Goal: Task Accomplishment & Management: Manage account settings

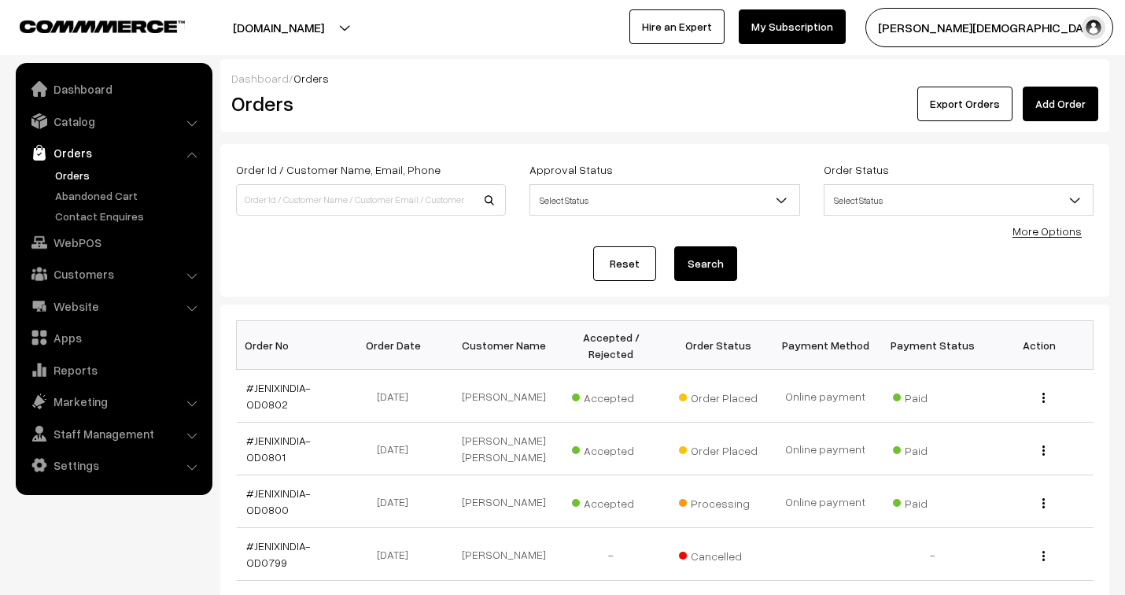
click at [293, 434] on link "#JENIXINDIA-OD0801" at bounding box center [278, 449] width 65 height 30
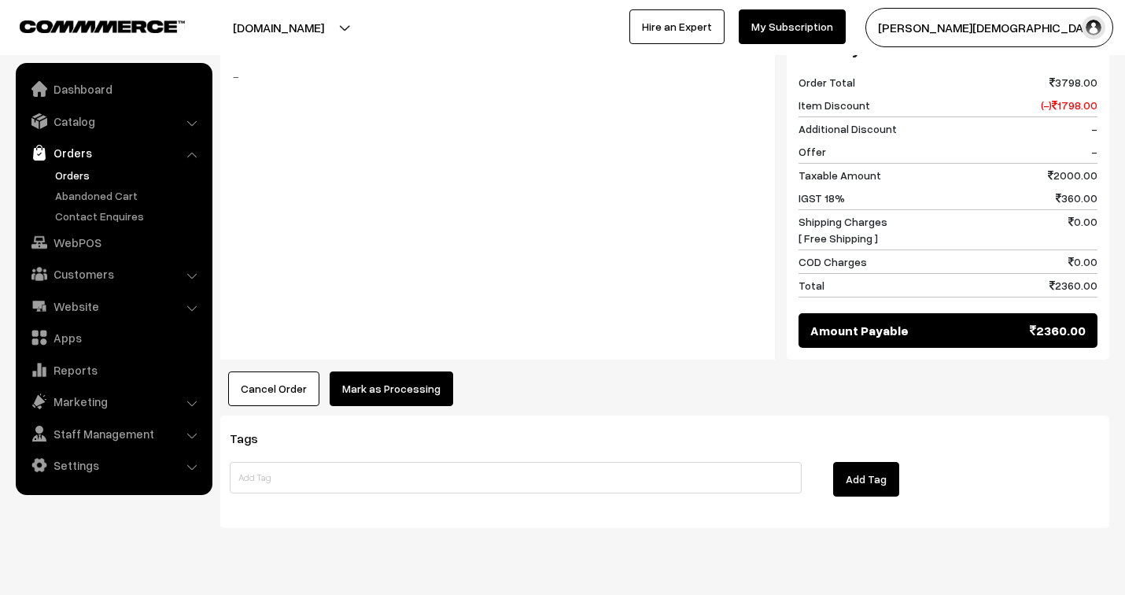
click at [405, 371] on button "Mark as Processing" at bounding box center [392, 388] width 124 height 35
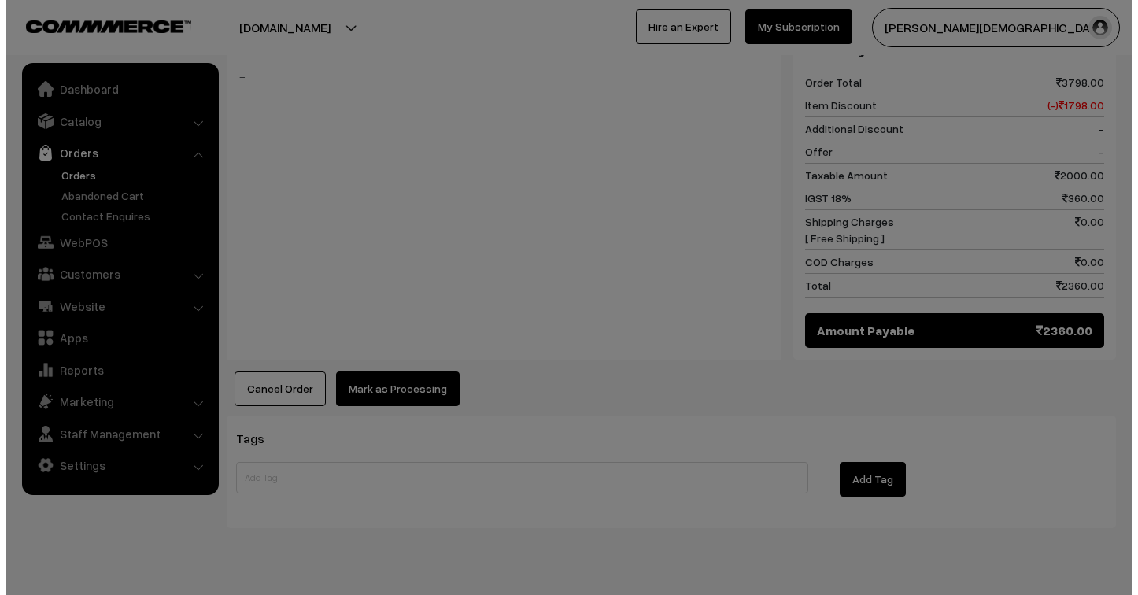
scroll to position [773, 0]
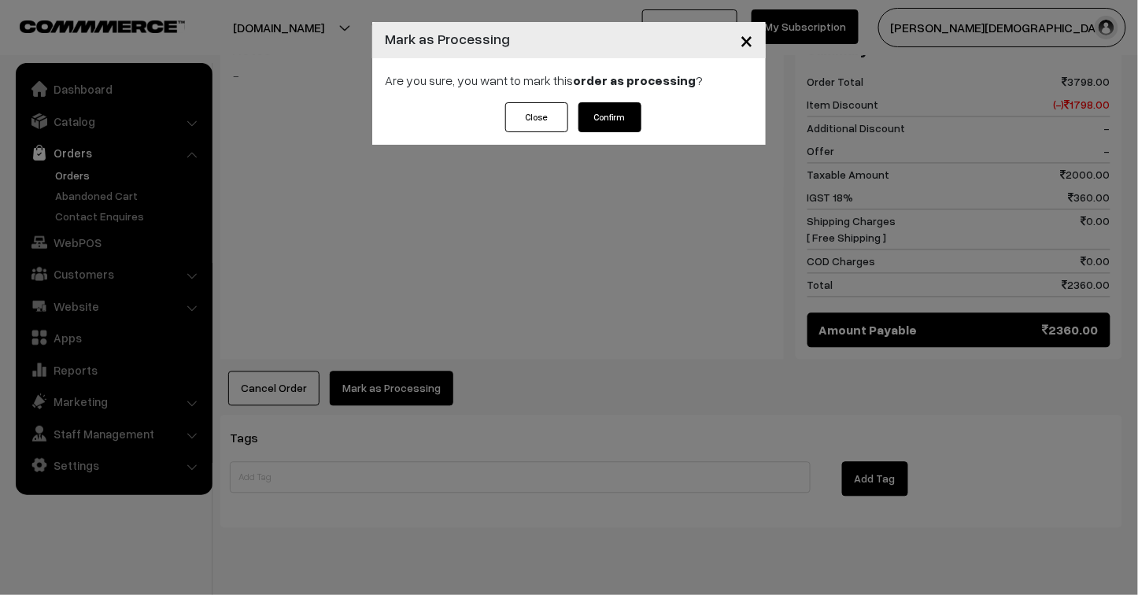
click at [607, 114] on button "Confirm" at bounding box center [609, 117] width 63 height 30
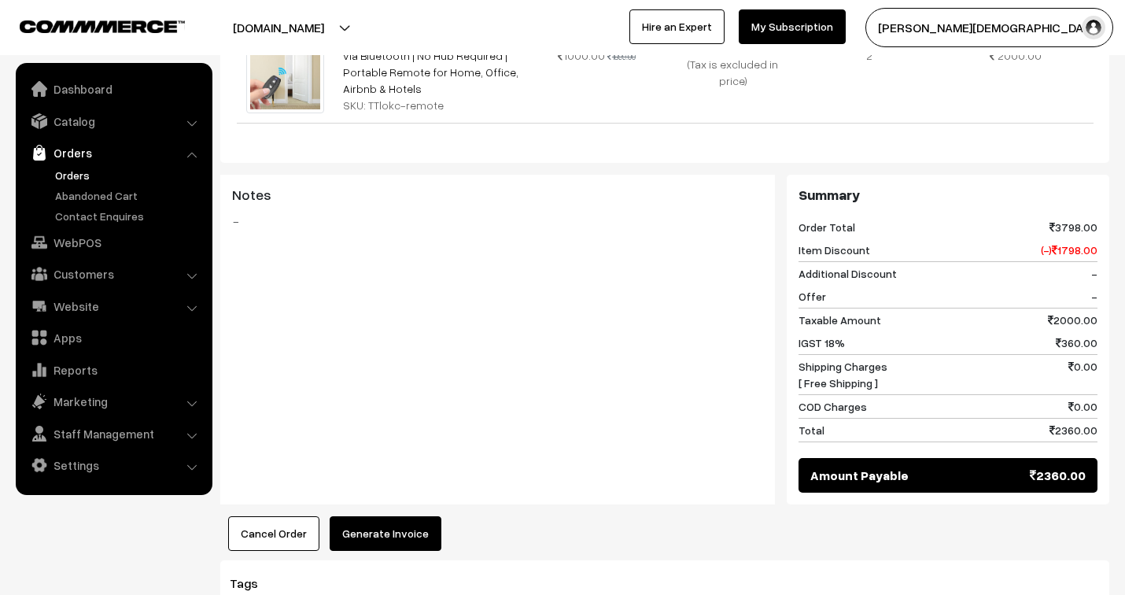
scroll to position [772, 0]
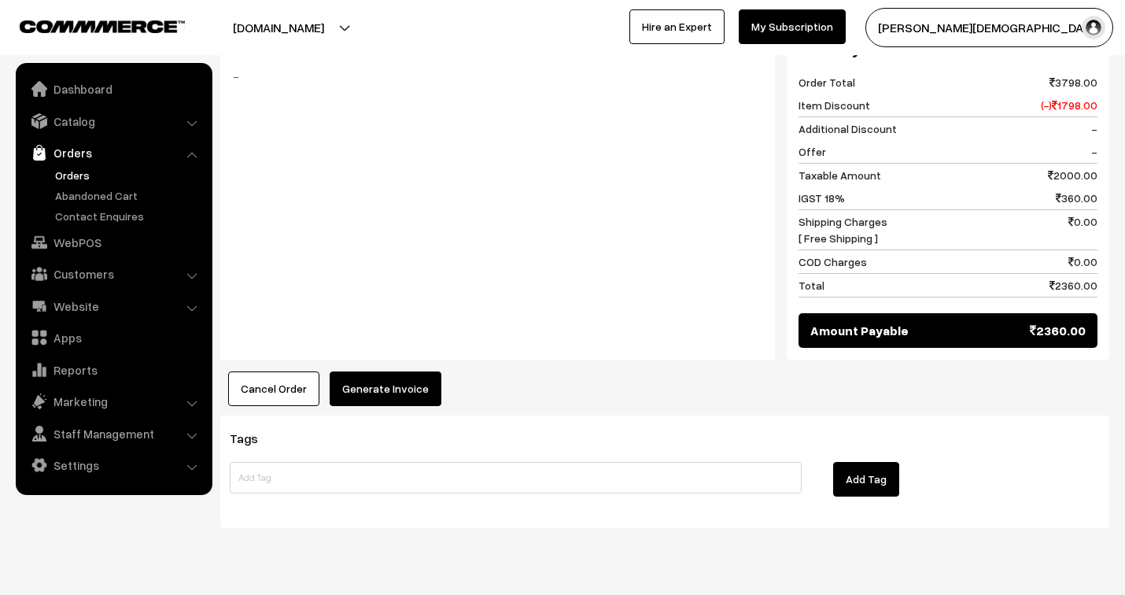
click at [412, 371] on button "Generate Invoice" at bounding box center [386, 388] width 112 height 35
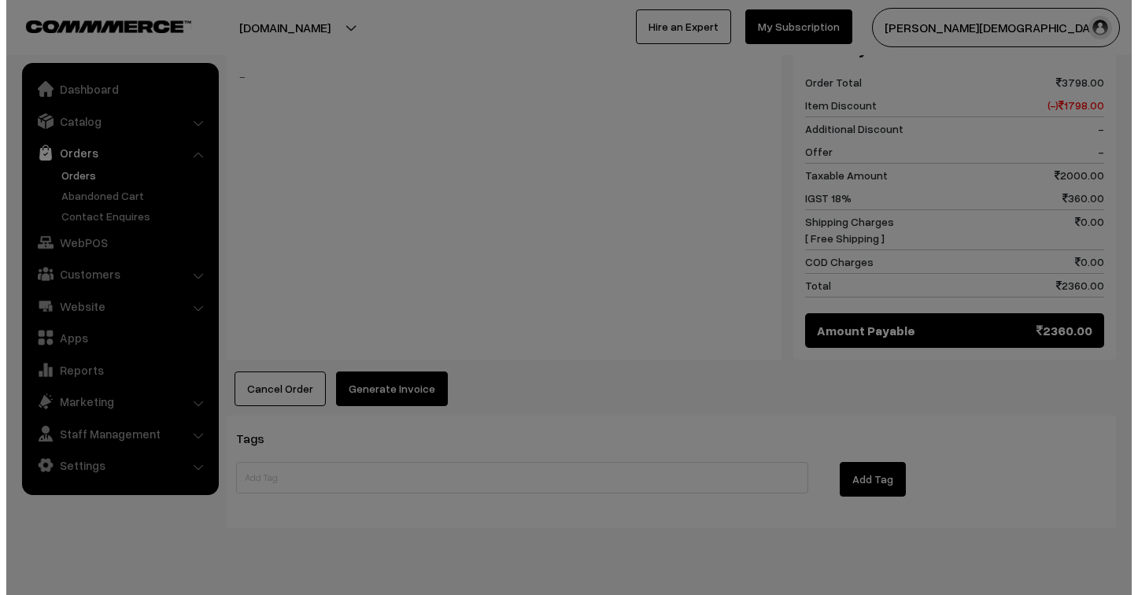
scroll to position [773, 0]
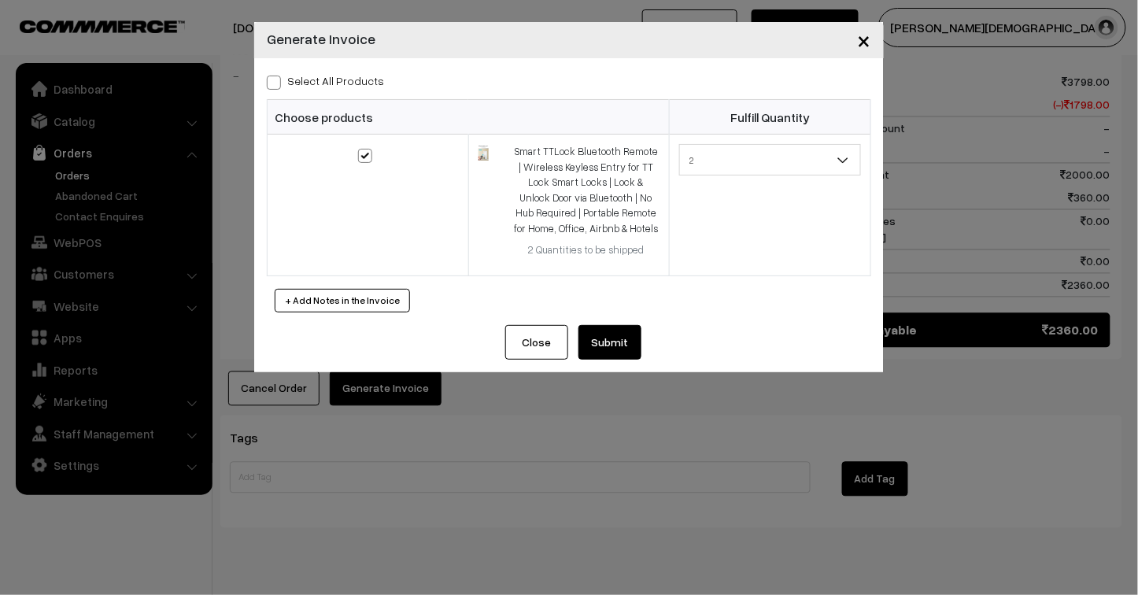
click at [627, 341] on button "Submit" at bounding box center [609, 342] width 63 height 35
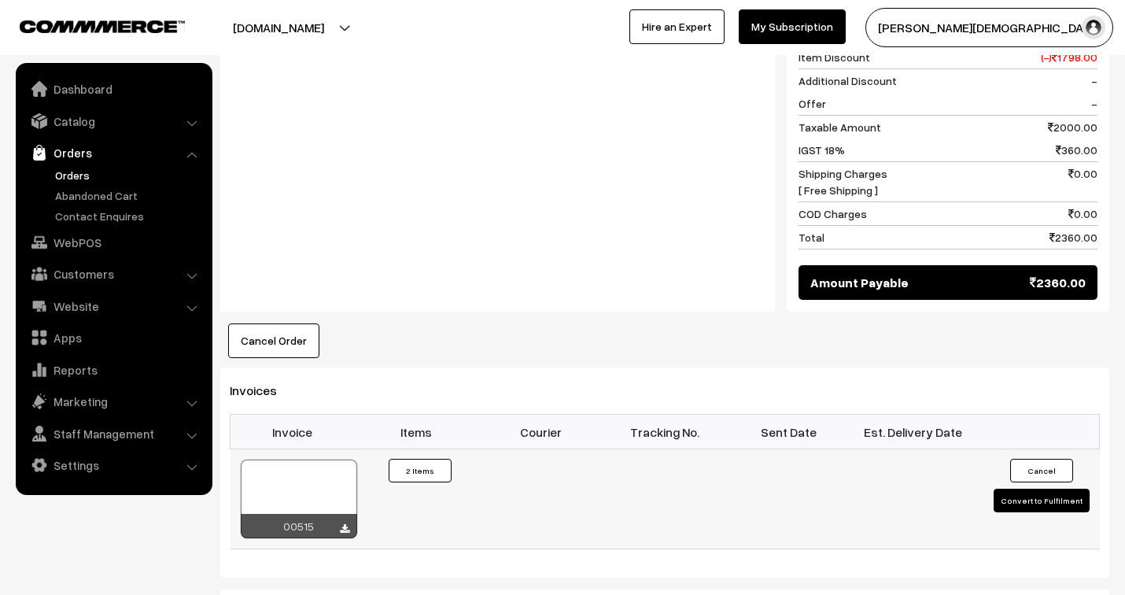
scroll to position [859, 0]
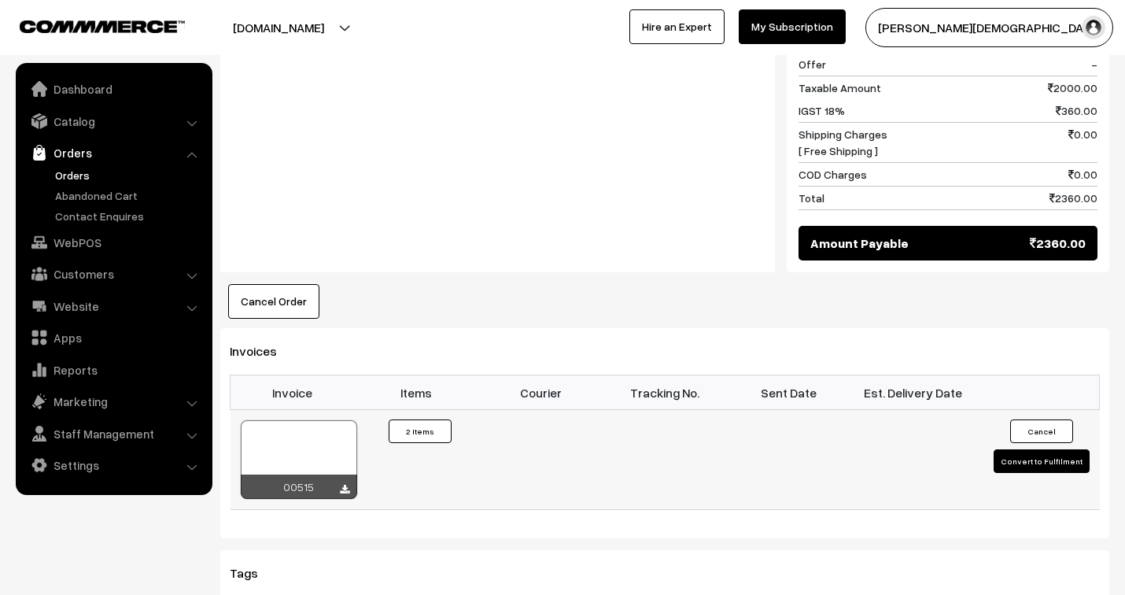
click at [323, 420] on div at bounding box center [299, 459] width 116 height 79
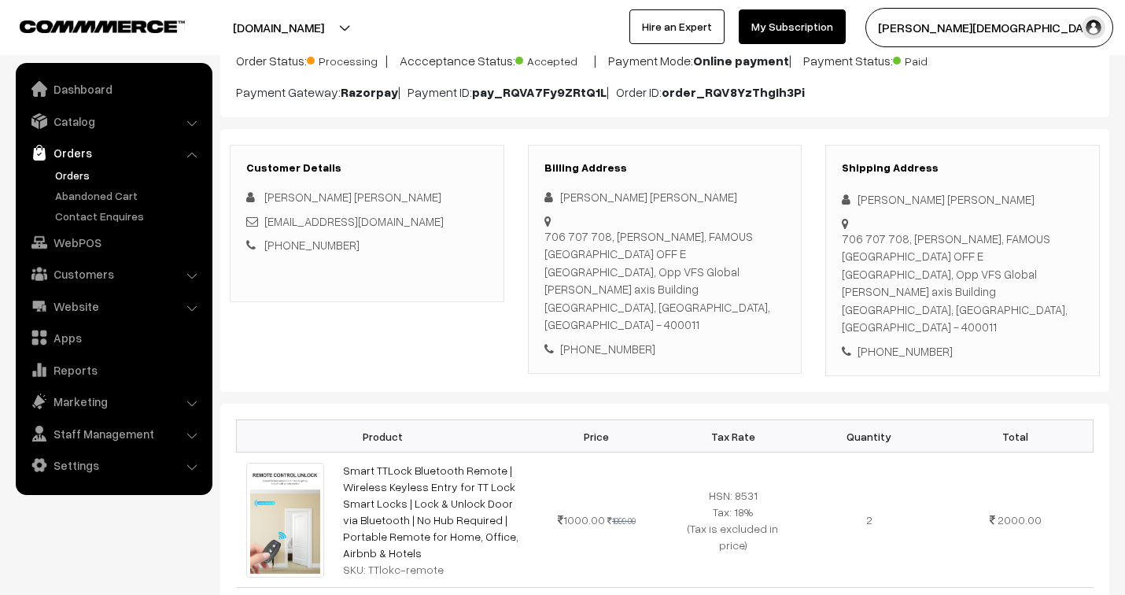
scroll to position [0, 0]
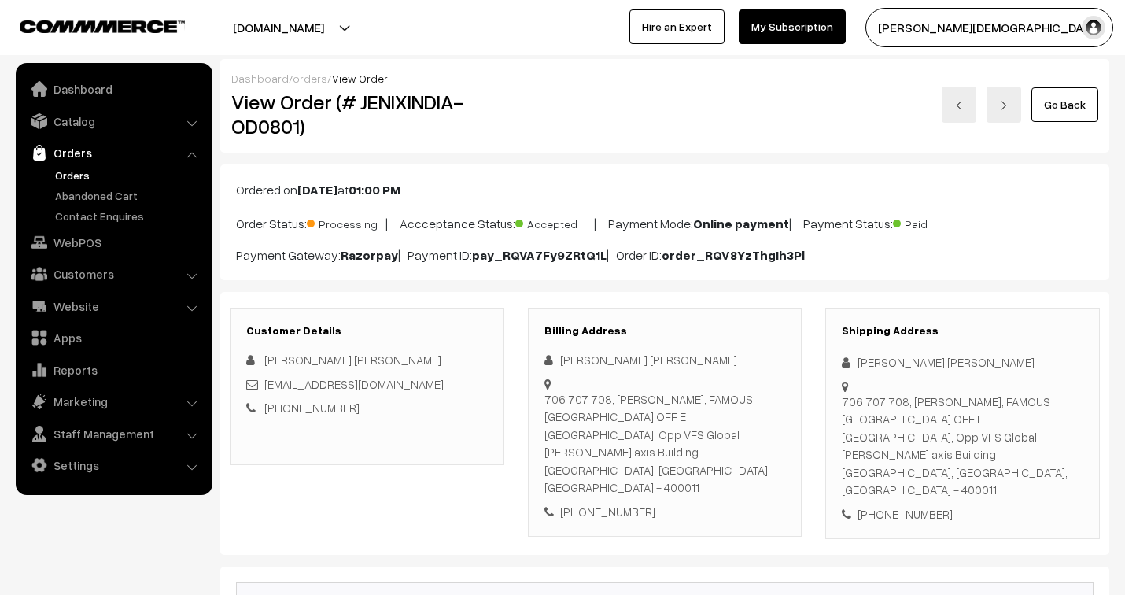
click at [310, 72] on link "orders" at bounding box center [310, 78] width 35 height 13
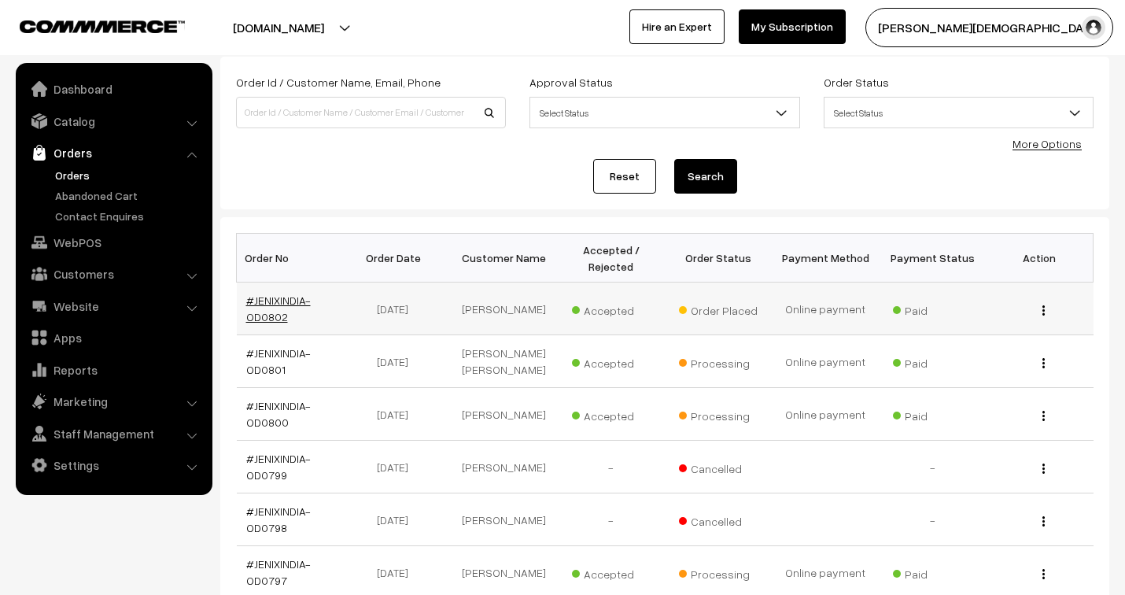
scroll to position [87, 0]
click at [271, 304] on link "#JENIXINDIA-OD0802" at bounding box center [278, 308] width 65 height 30
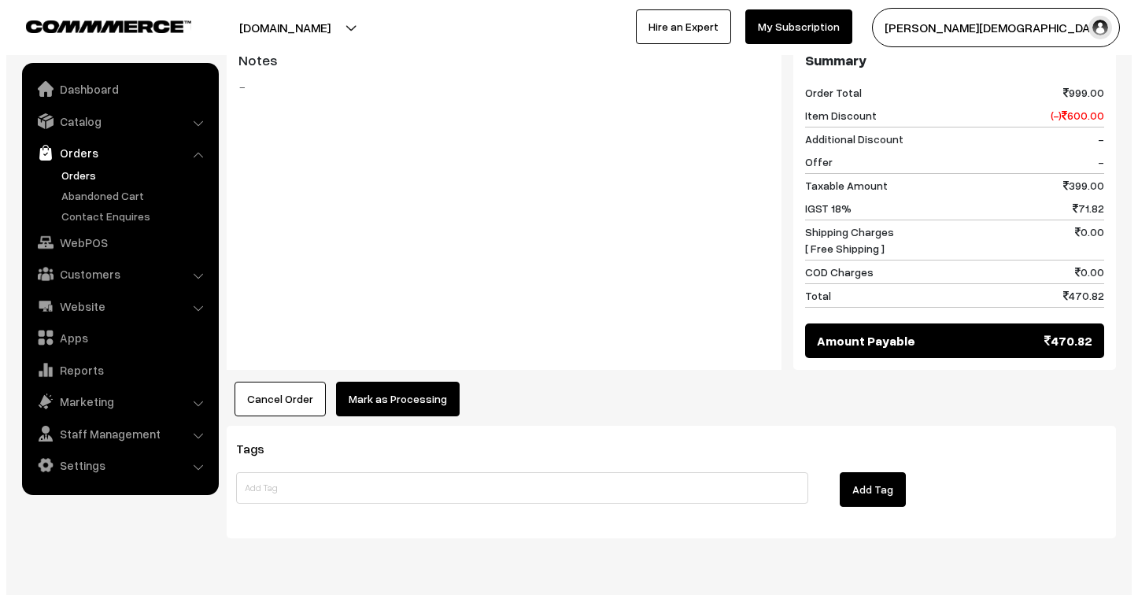
scroll to position [722, 0]
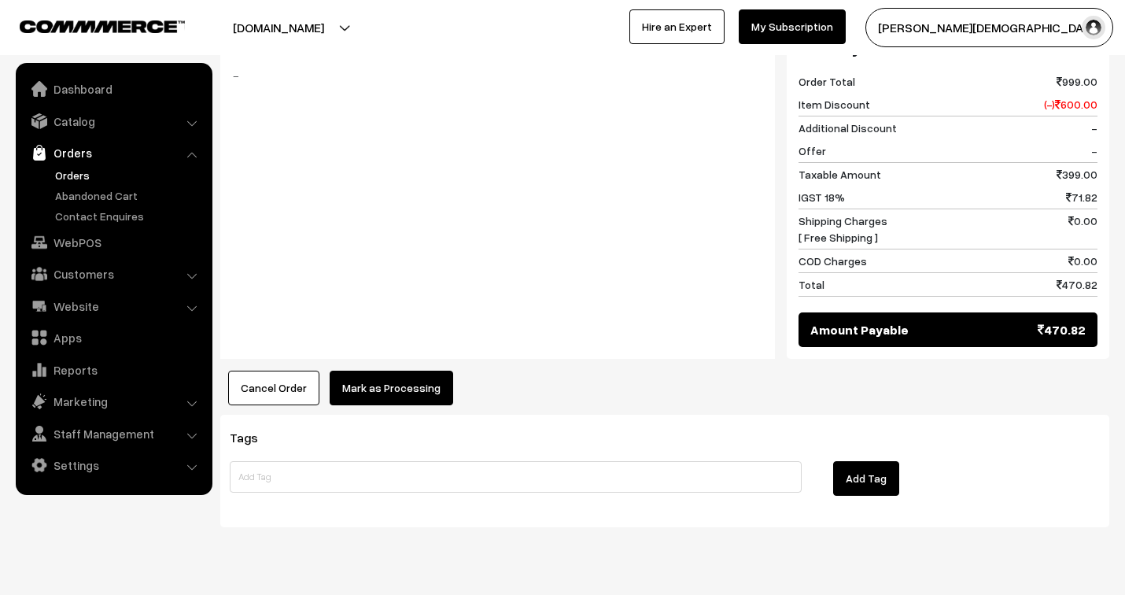
click at [397, 371] on button "Mark as Processing" at bounding box center [392, 388] width 124 height 35
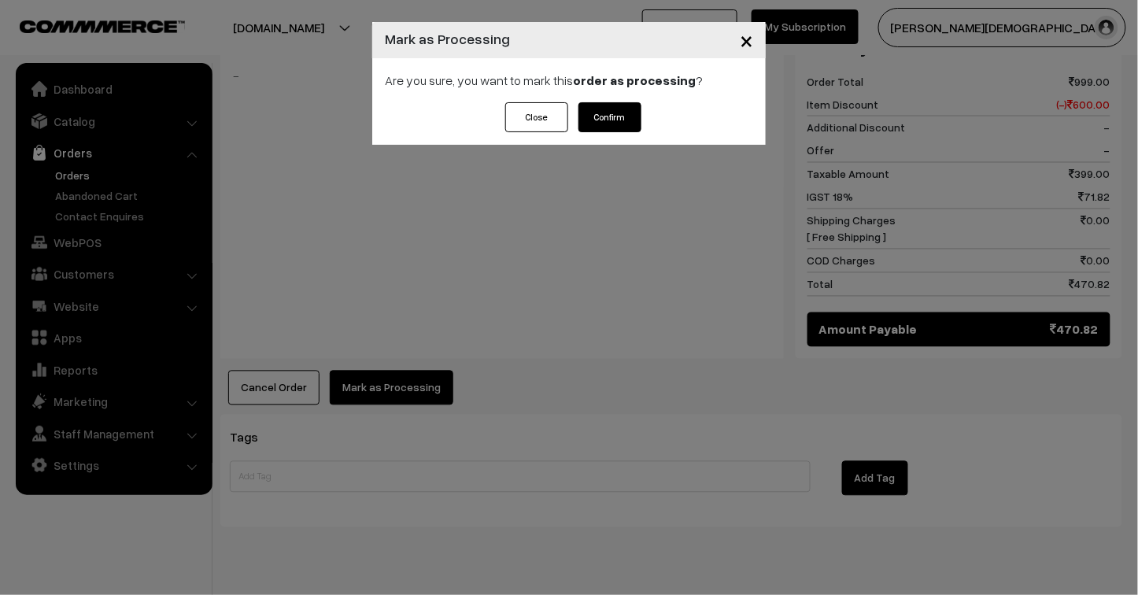
click at [622, 119] on button "Confirm" at bounding box center [609, 117] width 63 height 30
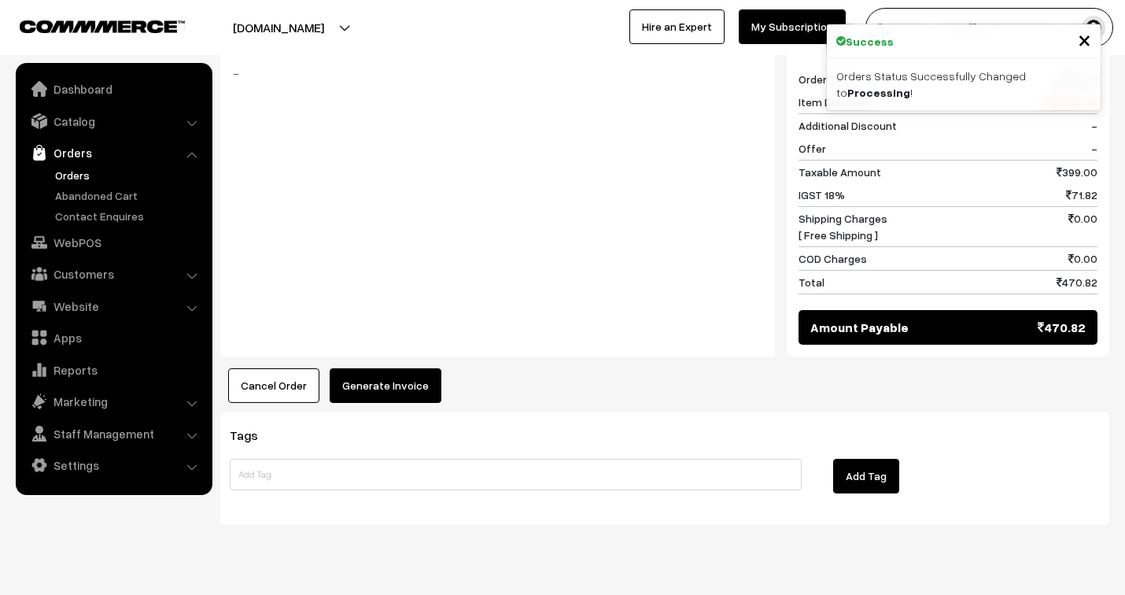
scroll to position [707, 0]
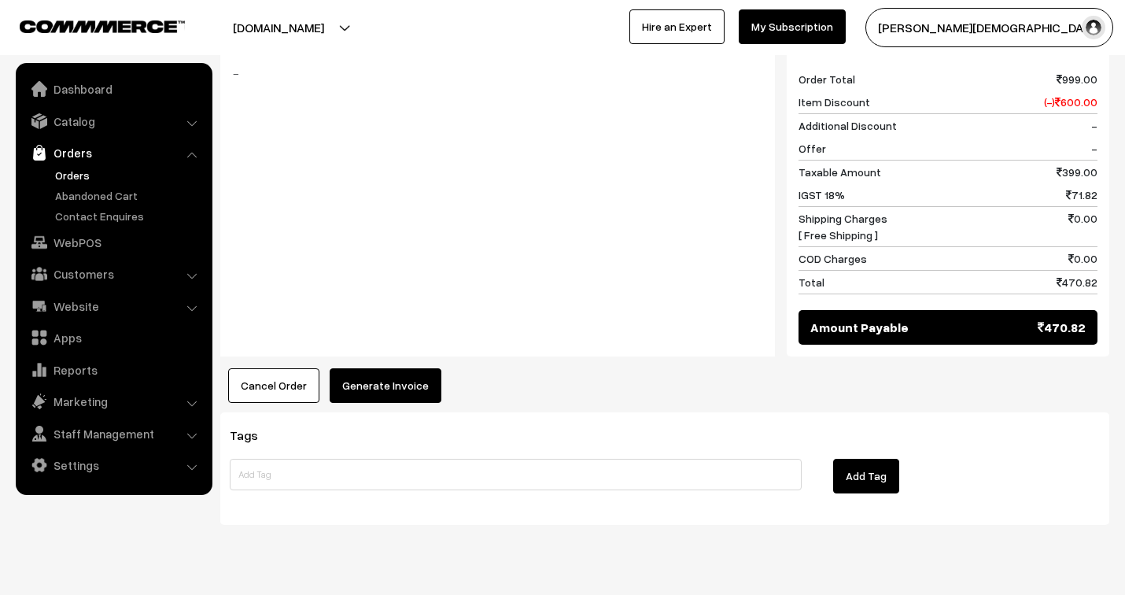
click at [374, 368] on button "Generate Invoice" at bounding box center [386, 385] width 112 height 35
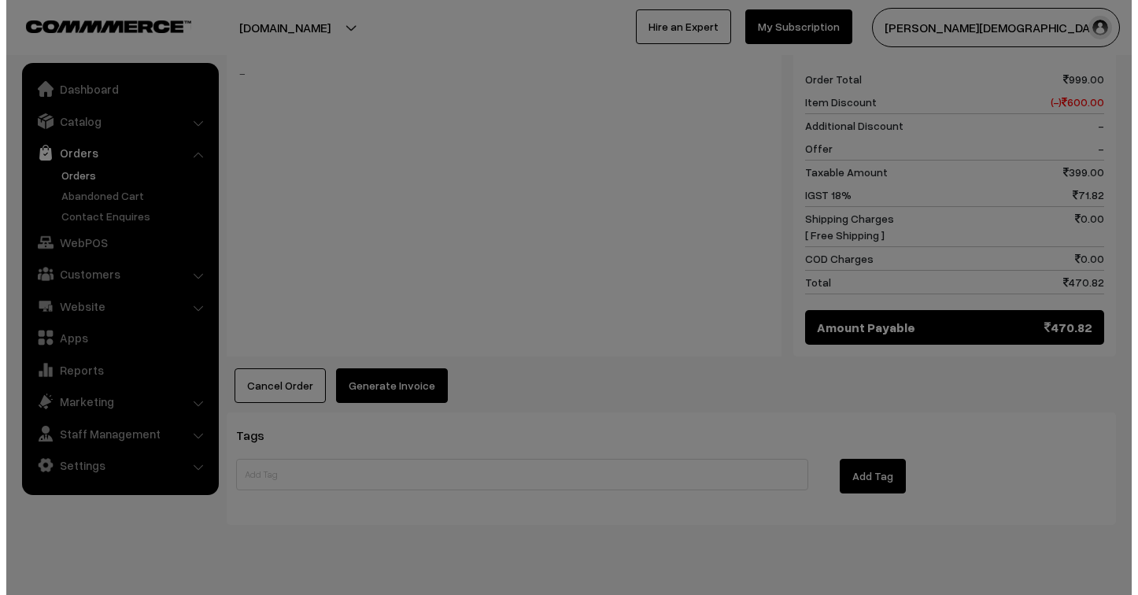
scroll to position [708, 0]
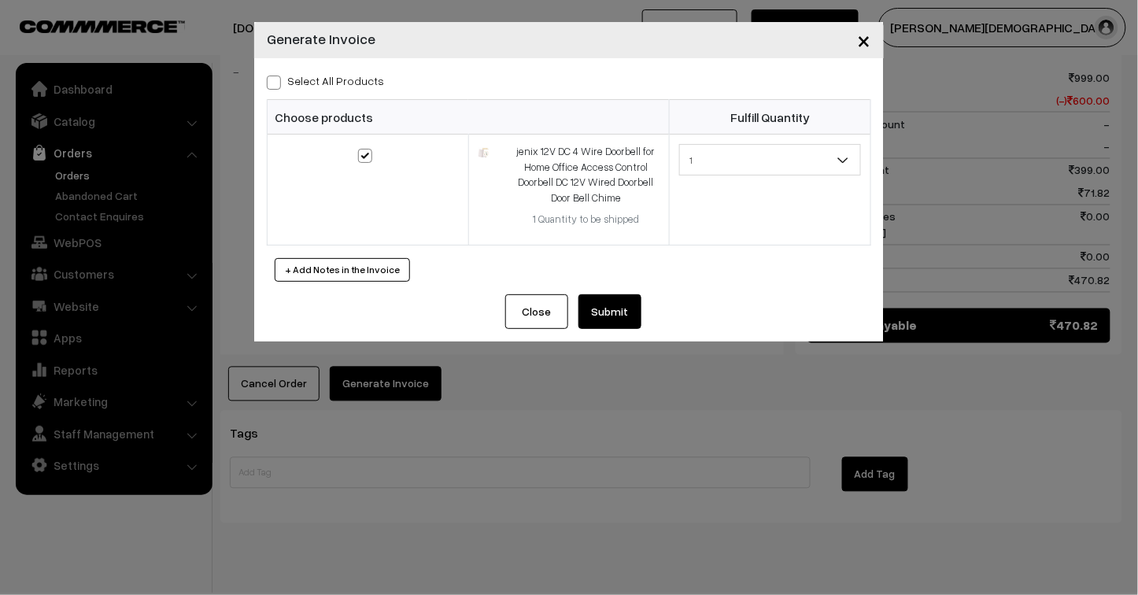
click at [618, 317] on button "Submit" at bounding box center [609, 311] width 63 height 35
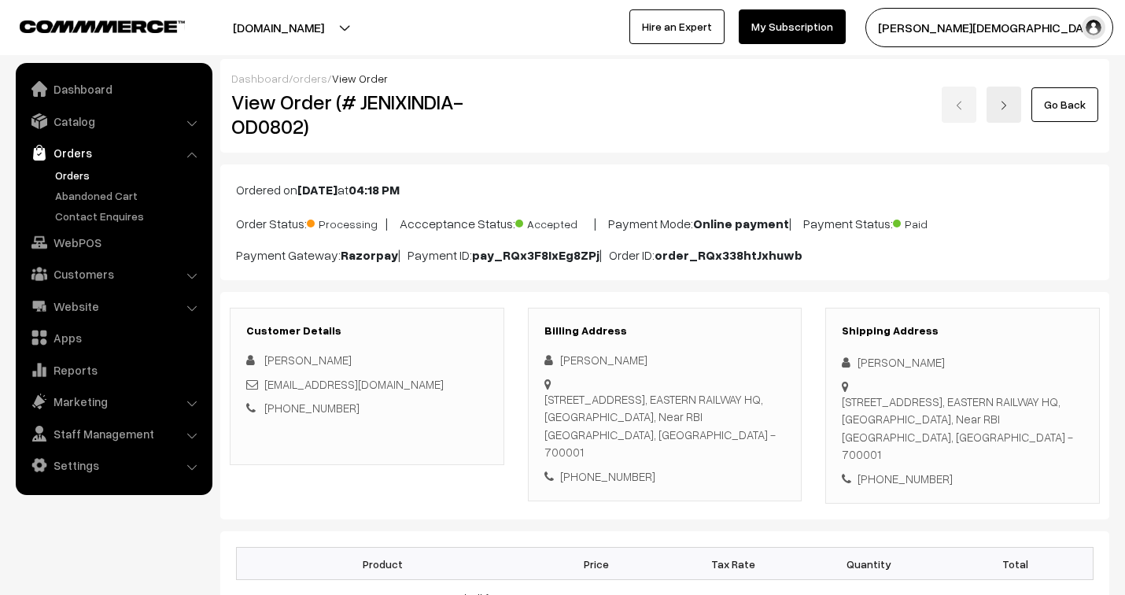
scroll to position [707, 0]
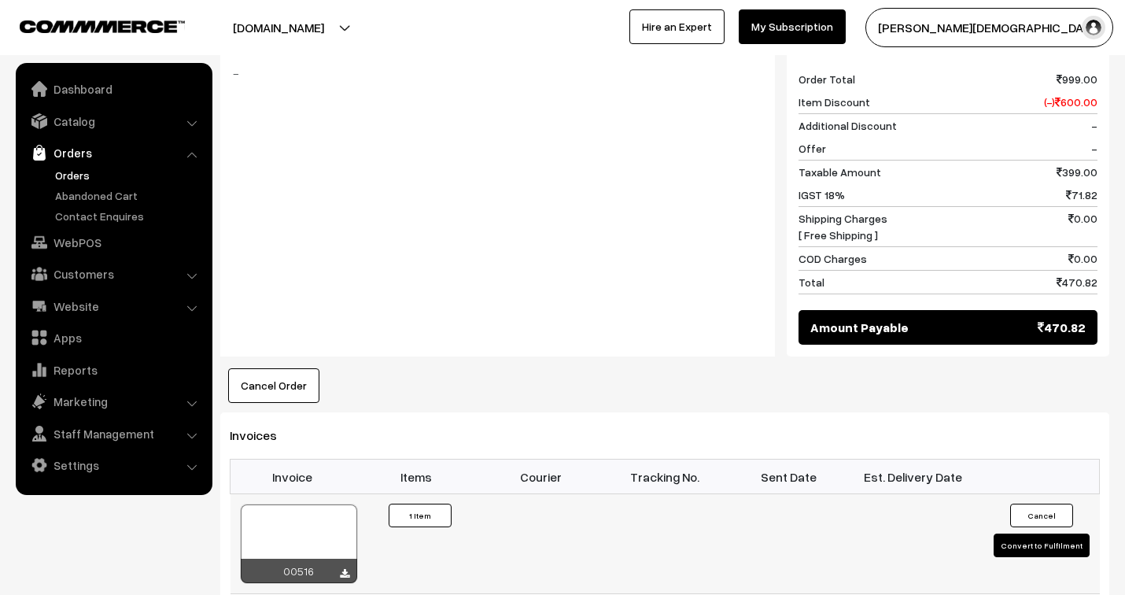
click at [285, 507] on div at bounding box center [299, 543] width 116 height 79
